Goal: Find specific page/section: Find specific page/section

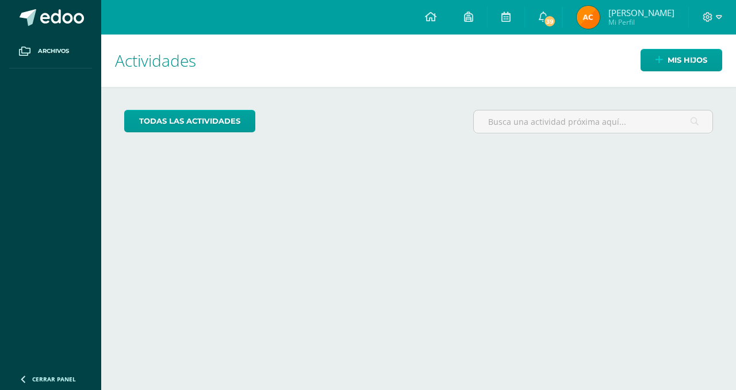
click at [691, 42] on div "Mis hijos" at bounding box center [674, 60] width 123 height 51
click at [689, 61] on span "Mis hijos" at bounding box center [688, 59] width 40 height 21
